Goal: Communication & Community: Answer question/provide support

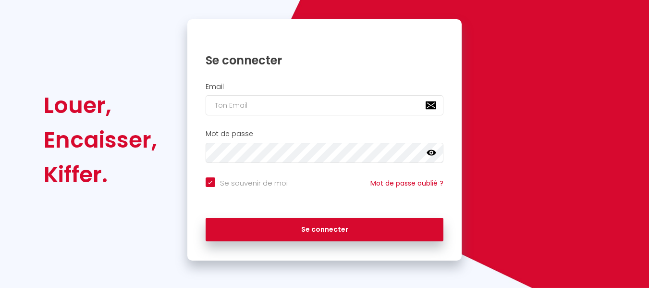
scroll to position [85, 0]
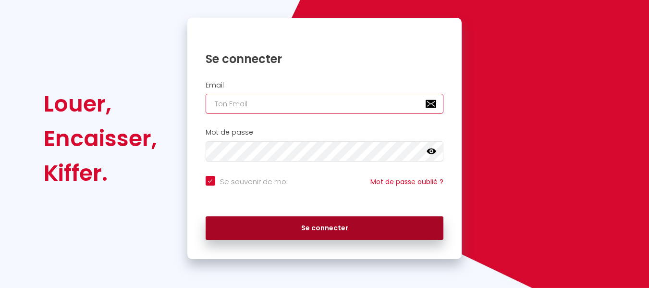
type input "[EMAIL_ADDRESS][DOMAIN_NAME]"
click at [282, 236] on button "Se connecter" at bounding box center [325, 228] width 238 height 24
checkbox input "true"
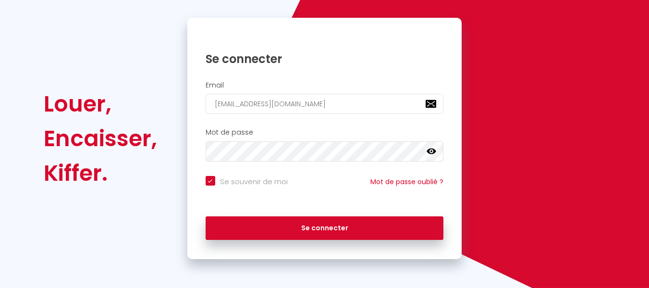
scroll to position [0, 0]
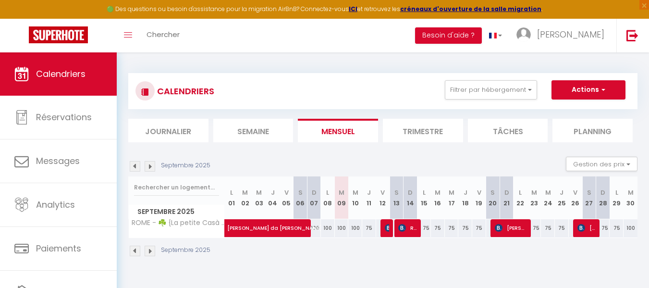
click at [369, 234] on div "75" at bounding box center [369, 228] width 14 height 18
click at [374, 267] on div "CALENDRIERS Filtrer par hébergement Tous ROME - ☘️ {La petite Casà de Cézar} * …" at bounding box center [383, 164] width 532 height 225
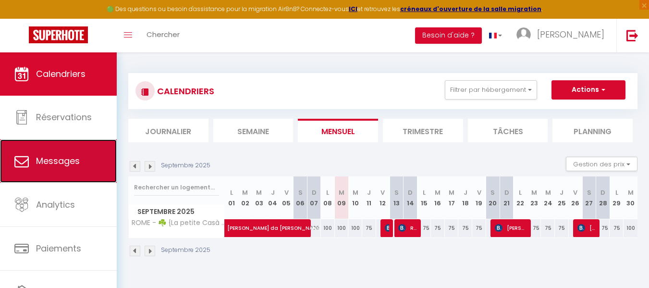
click at [85, 151] on link "Messages" at bounding box center [58, 160] width 117 height 43
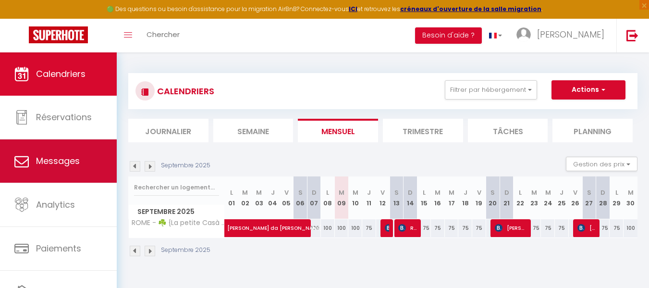
select select "message"
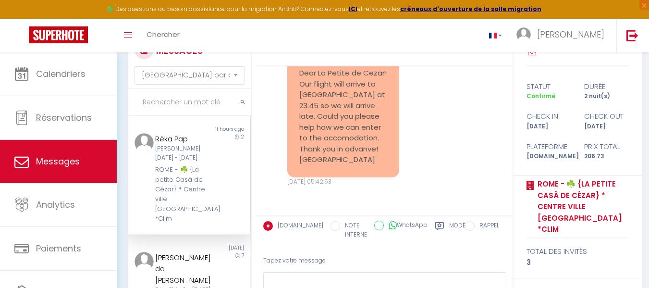
scroll to position [96, 0]
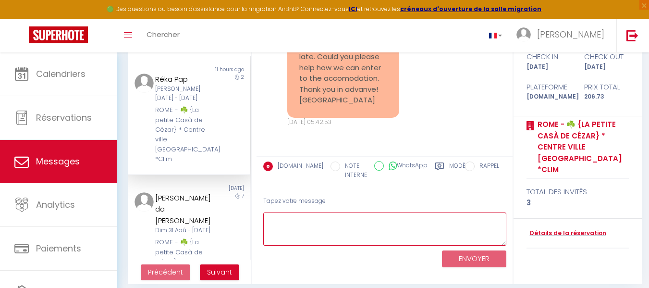
click at [329, 230] on textarea at bounding box center [384, 228] width 243 height 33
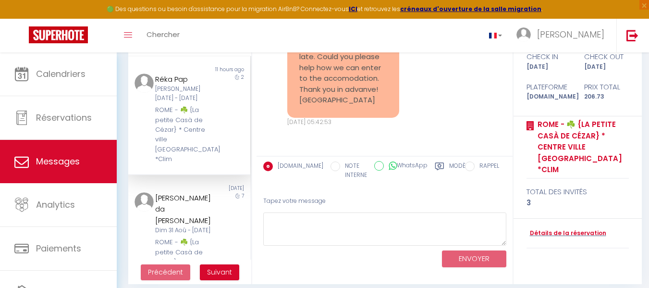
click at [449, 165] on label "Modèles" at bounding box center [461, 171] width 25 height 20
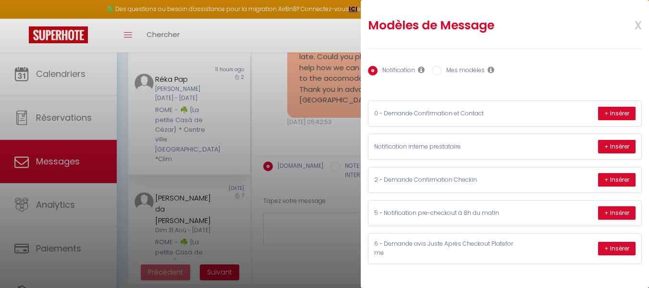
click at [446, 68] on label "Mes modèles" at bounding box center [462, 71] width 43 height 11
click at [441, 68] on input "Mes modèles" at bounding box center [437, 71] width 10 height 10
radio input "true"
radio input "false"
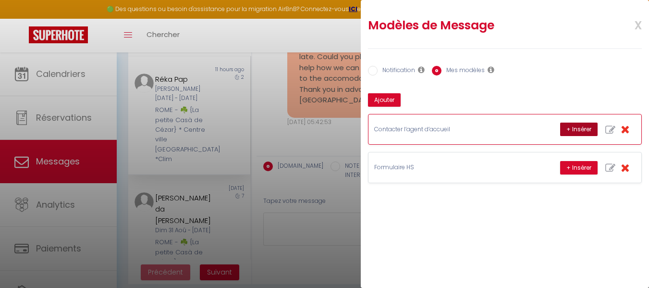
click at [575, 125] on button "+ Insérer" at bounding box center [578, 128] width 37 height 13
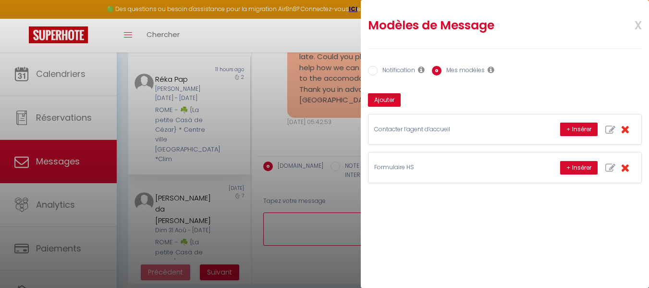
type textarea "Bonjour. Je vous laisse contacter [PERSON_NAME] l’agent d’accueil [PHONE_NUMBER…"
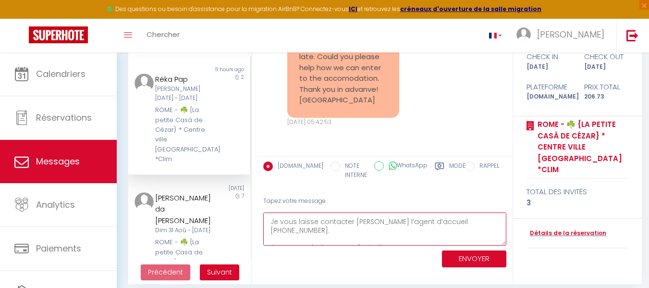
scroll to position [42, 0]
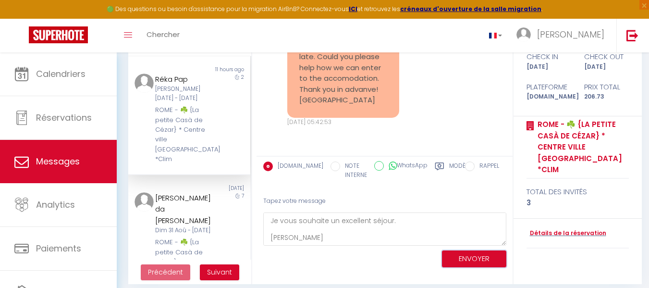
click at [462, 257] on button "ENVOYER" at bounding box center [474, 258] width 64 height 17
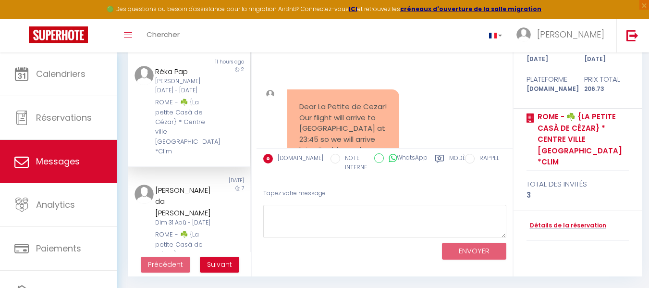
scroll to position [252, 0]
